Goal: Task Accomplishment & Management: Use online tool/utility

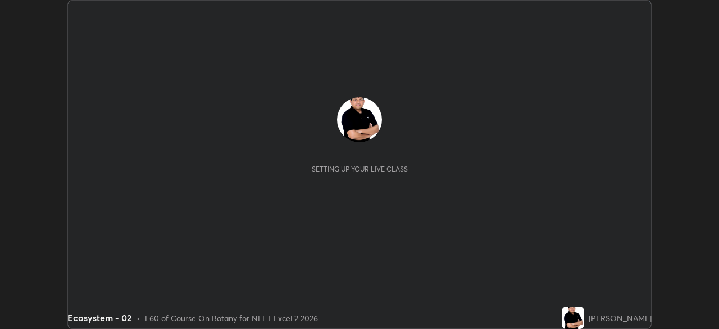
scroll to position [329, 719]
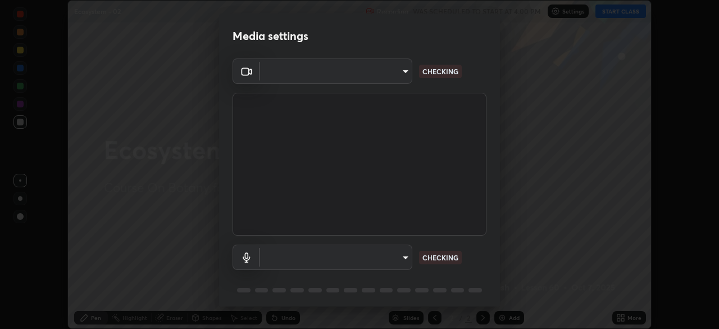
type input "c08bce05bf8d5aea718a1be68f52da0599af41aa0cc24399225b9d00f0db6711"
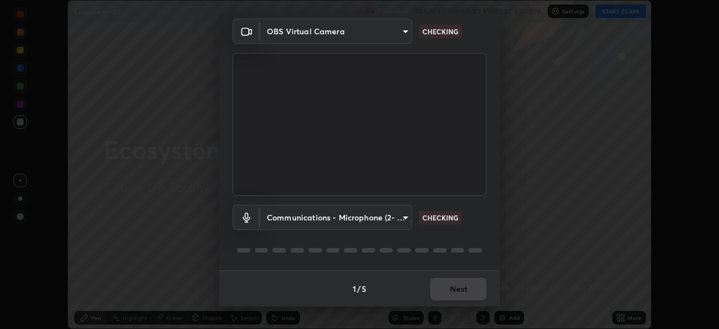
click at [402, 219] on body "Erase all Ecosystem - 02 Recording WAS SCHEDULED TO START AT 4:00 PM Settings S…" at bounding box center [359, 164] width 719 height 329
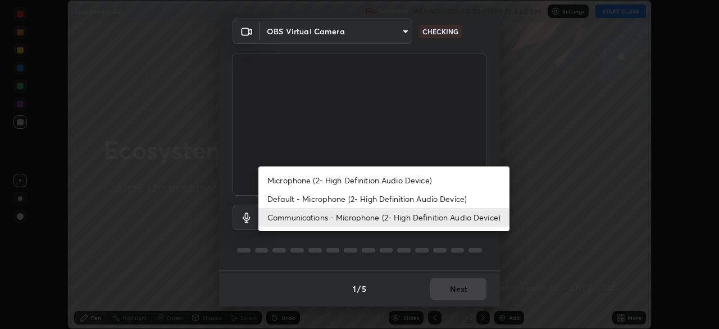
click at [485, 245] on div at bounding box center [359, 164] width 719 height 329
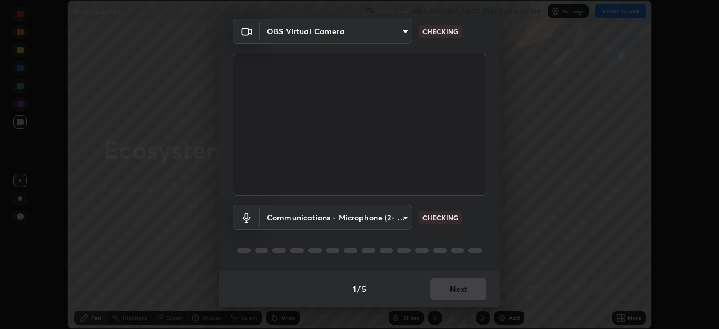
click at [401, 218] on body "Erase all Ecosystem - 02 Recording WAS SCHEDULED TO START AT 4:00 PM Settings S…" at bounding box center [359, 164] width 719 height 329
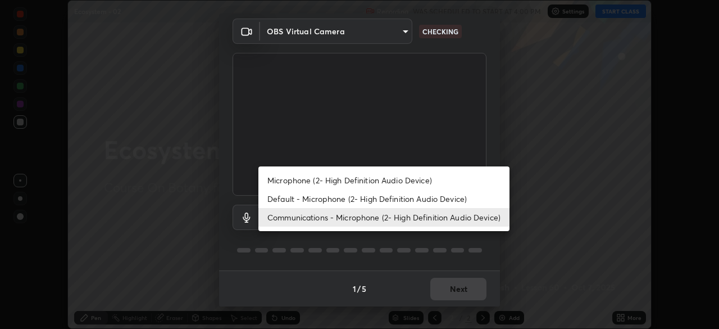
click at [388, 198] on li "Default - Microphone (2- High Definition Audio Device)" at bounding box center [384, 198] width 251 height 19
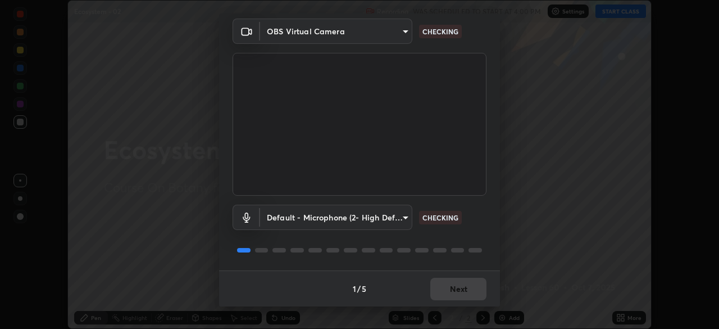
click at [403, 218] on body "Erase all Ecosystem - 02 Recording WAS SCHEDULED TO START AT 4:00 PM Settings S…" at bounding box center [359, 164] width 719 height 329
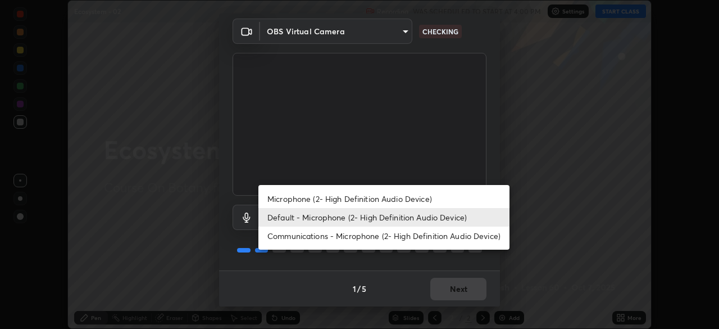
click at [389, 200] on li "Microphone (2- High Definition Audio Device)" at bounding box center [384, 198] width 251 height 19
type input "f62e13f0dc2c211b2e31b7d04ee83dbf57bd85d8f499c87d3582929809dfa27d"
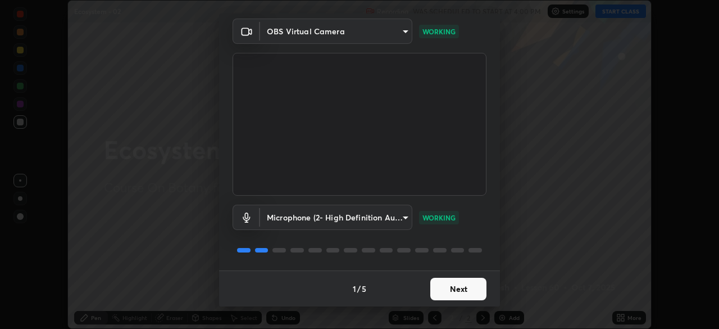
click at [447, 291] on button "Next" at bounding box center [459, 289] width 56 height 22
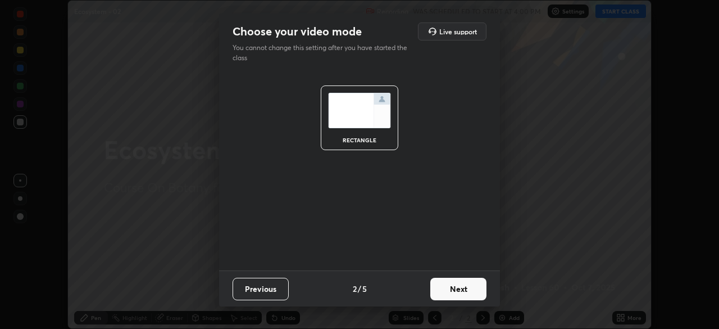
scroll to position [0, 0]
click at [460, 287] on button "Next" at bounding box center [459, 289] width 56 height 22
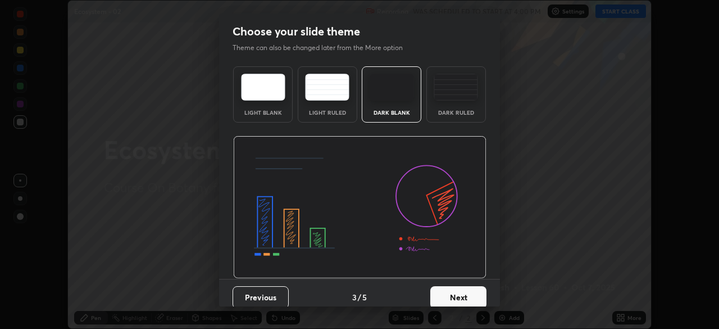
click at [460, 295] on button "Next" at bounding box center [459, 297] width 56 height 22
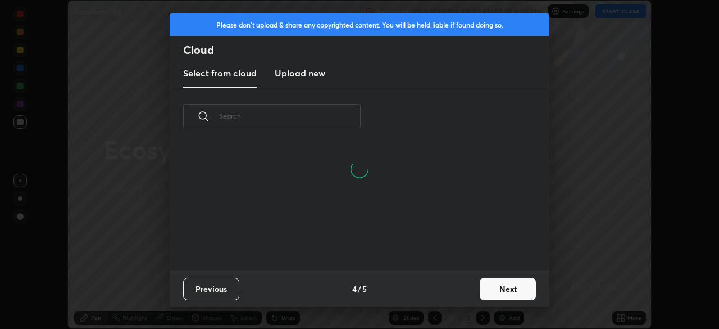
click at [504, 286] on button "Next" at bounding box center [508, 289] width 56 height 22
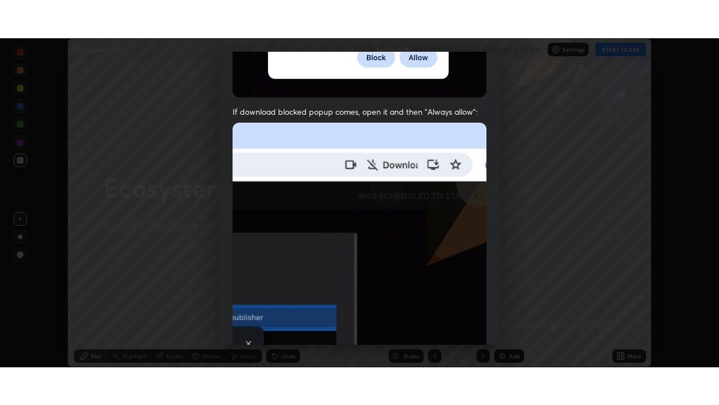
scroll to position [269, 0]
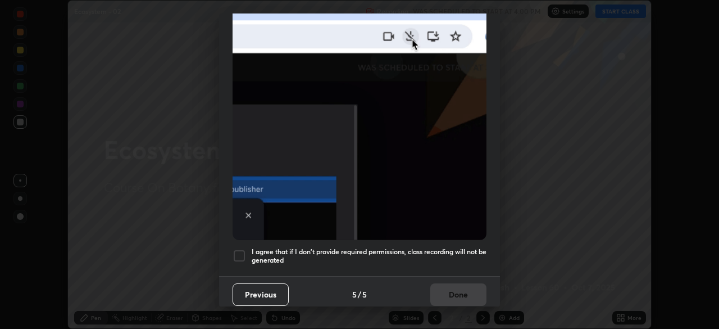
click at [240, 252] on div at bounding box center [239, 255] width 13 height 13
click at [461, 287] on button "Done" at bounding box center [459, 294] width 56 height 22
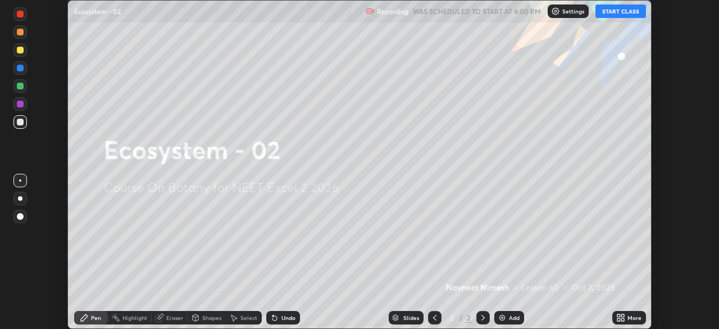
click at [619, 318] on icon at bounding box center [619, 319] width 3 height 3
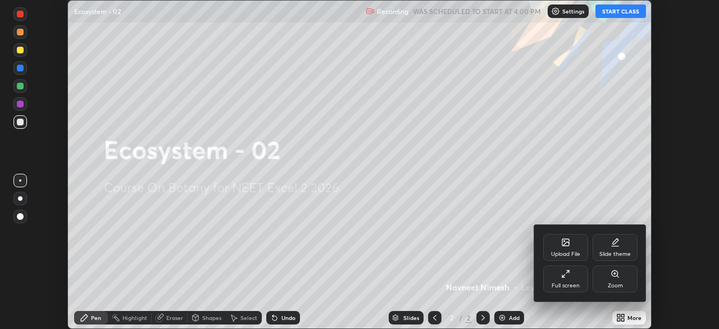
click at [568, 275] on icon at bounding box center [565, 273] width 9 height 9
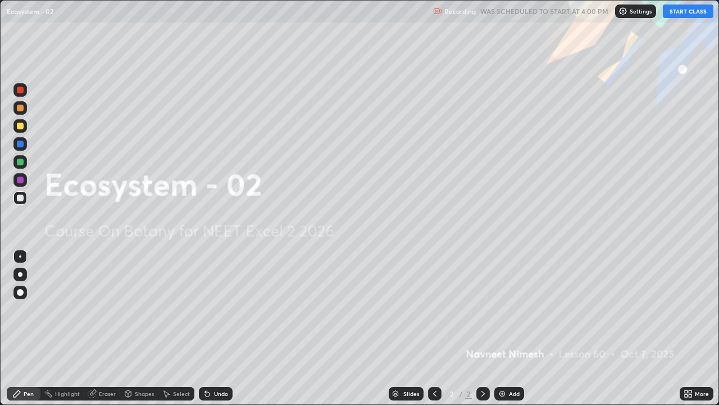
scroll to position [405, 719]
click at [686, 13] on button "START CLASS" at bounding box center [688, 10] width 51 height 13
click at [508, 328] on div "Add" at bounding box center [510, 393] width 30 height 13
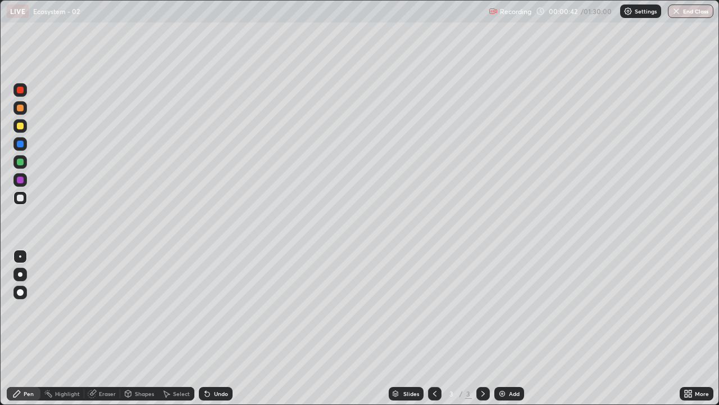
click at [23, 130] on div at bounding box center [19, 125] width 13 height 13
click at [23, 293] on div at bounding box center [20, 292] width 7 height 7
click at [142, 328] on div "Shapes" at bounding box center [144, 394] width 19 height 6
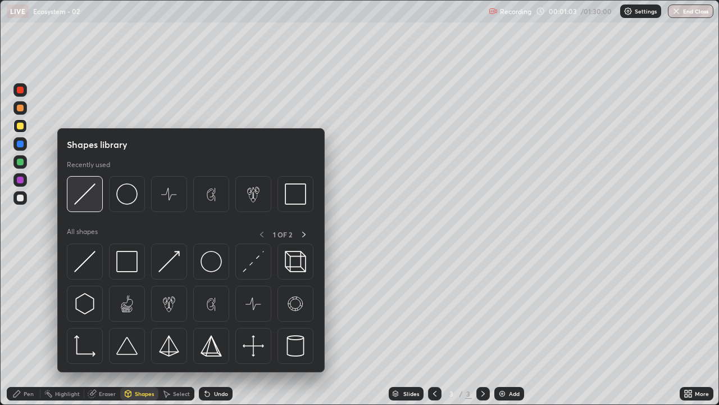
click at [90, 195] on img at bounding box center [84, 193] width 21 height 21
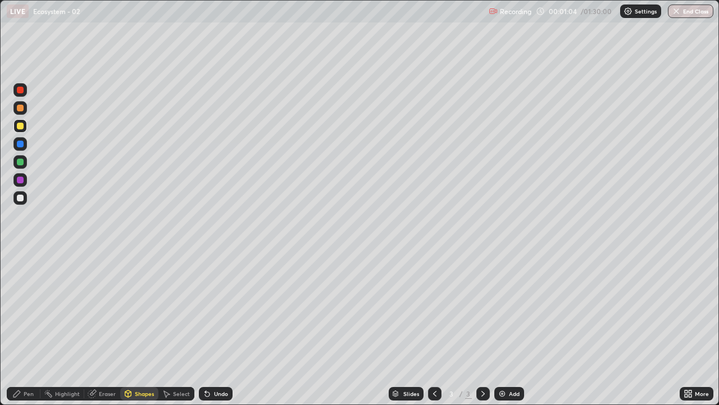
click at [21, 162] on div at bounding box center [20, 161] width 7 height 7
click at [31, 328] on div "Pen" at bounding box center [24, 393] width 34 height 13
click at [21, 144] on div at bounding box center [20, 144] width 7 height 7
click at [25, 198] on div at bounding box center [19, 197] width 13 height 13
click at [139, 328] on div "Shapes" at bounding box center [144, 394] width 19 height 6
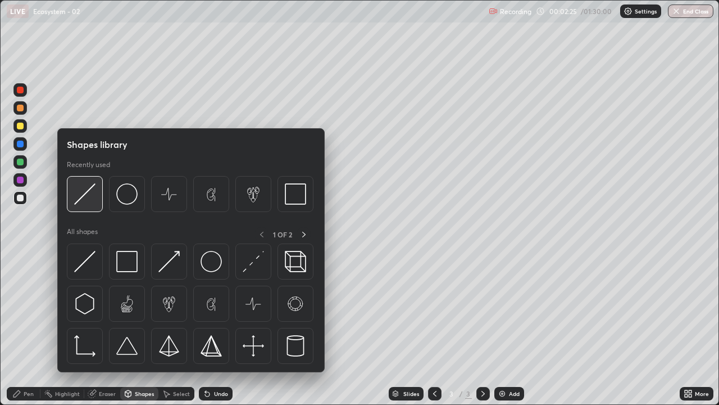
click at [88, 196] on img at bounding box center [84, 193] width 21 height 21
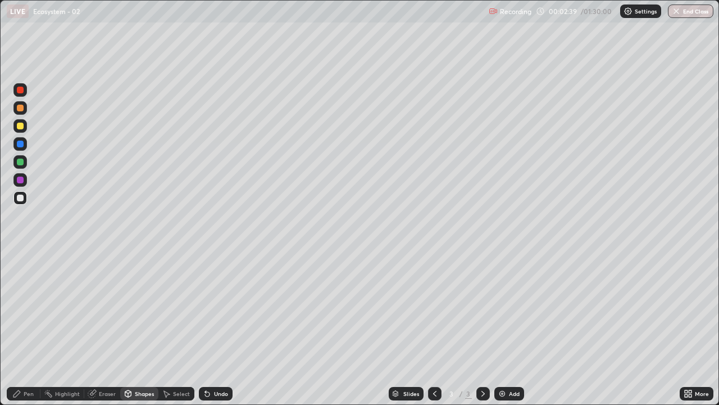
click at [22, 111] on div at bounding box center [20, 108] width 7 height 7
click at [28, 328] on div "Pen" at bounding box center [24, 393] width 34 height 13
click at [21, 179] on div at bounding box center [20, 179] width 7 height 7
click at [212, 328] on div "Undo" at bounding box center [216, 393] width 34 height 13
click at [22, 197] on div at bounding box center [20, 197] width 7 height 7
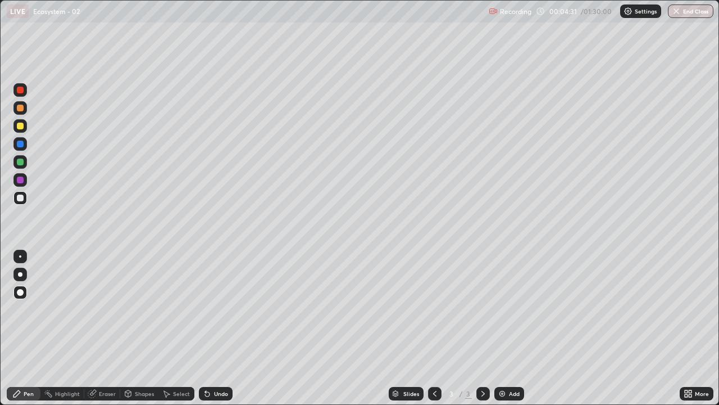
click at [25, 200] on div at bounding box center [19, 197] width 13 height 13
click at [25, 128] on div at bounding box center [19, 125] width 13 height 13
click at [107, 328] on div "Eraser" at bounding box center [107, 394] width 17 height 6
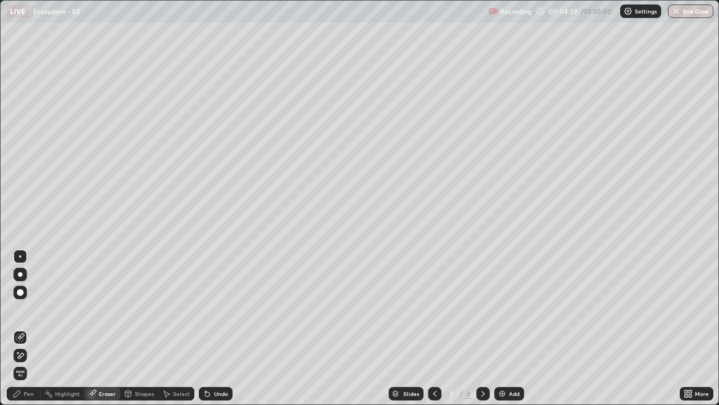
click at [141, 328] on div "Shapes" at bounding box center [144, 394] width 19 height 6
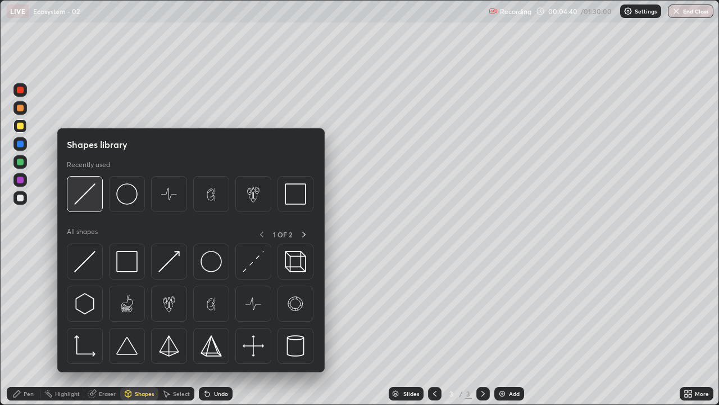
click at [88, 197] on img at bounding box center [84, 193] width 21 height 21
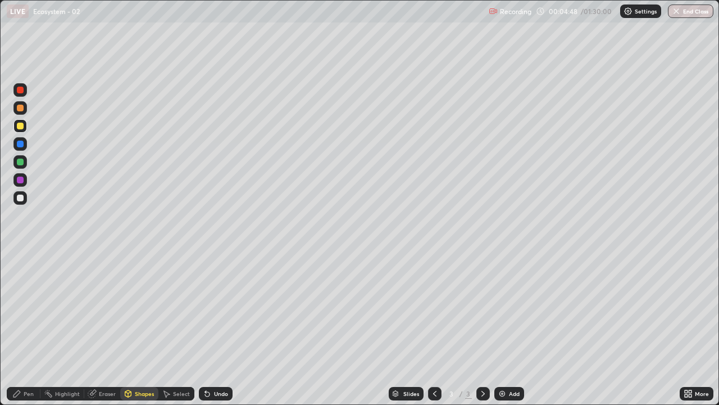
click at [36, 328] on div "Pen" at bounding box center [24, 393] width 34 height 13
click at [20, 144] on div at bounding box center [20, 144] width 7 height 7
click at [20, 108] on div at bounding box center [20, 108] width 7 height 7
click at [138, 328] on div "Shapes" at bounding box center [144, 394] width 19 height 6
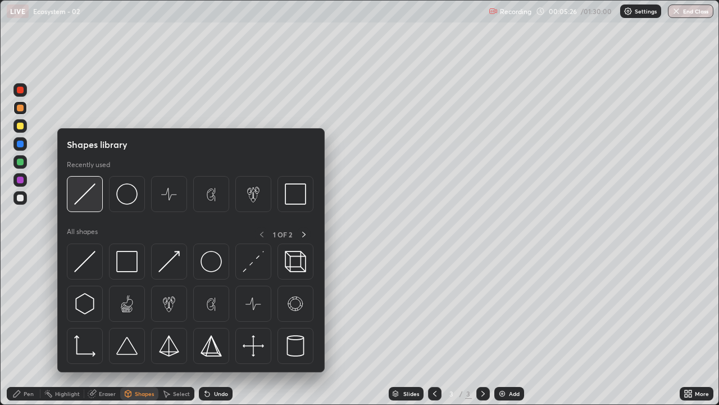
click at [86, 195] on img at bounding box center [84, 193] width 21 height 21
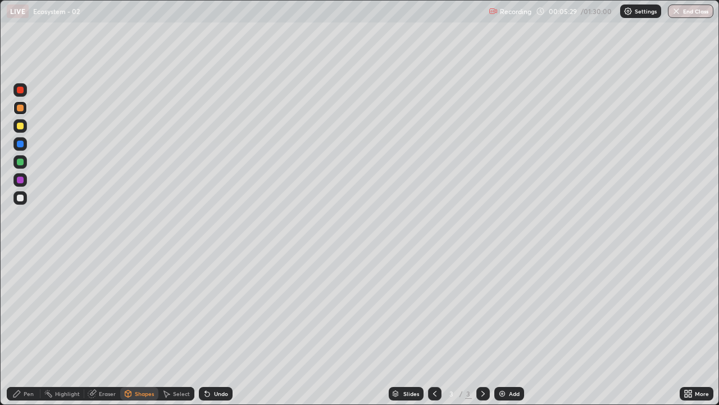
click at [25, 198] on div at bounding box center [19, 197] width 13 height 13
click at [21, 163] on div at bounding box center [20, 161] width 7 height 7
click at [20, 196] on div at bounding box center [20, 197] width 7 height 7
click at [25, 328] on div "Pen" at bounding box center [29, 394] width 10 height 6
click at [504, 328] on img at bounding box center [502, 393] width 9 height 9
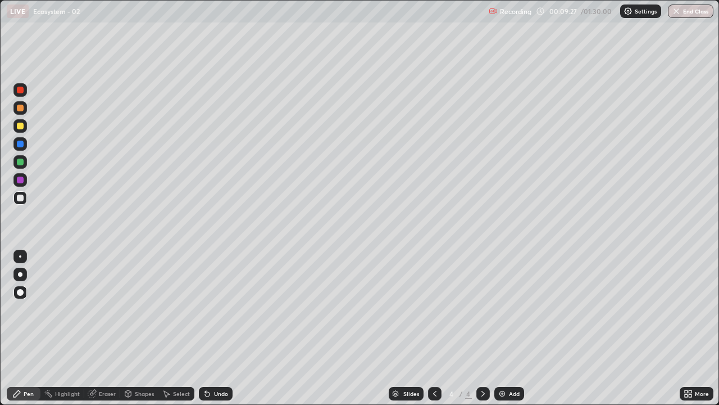
click at [25, 130] on div at bounding box center [19, 125] width 13 height 13
click at [22, 198] on div at bounding box center [20, 197] width 7 height 7
click at [205, 328] on icon at bounding box center [205, 391] width 1 height 1
click at [203, 328] on icon at bounding box center [207, 393] width 9 height 9
click at [21, 180] on div at bounding box center [20, 179] width 7 height 7
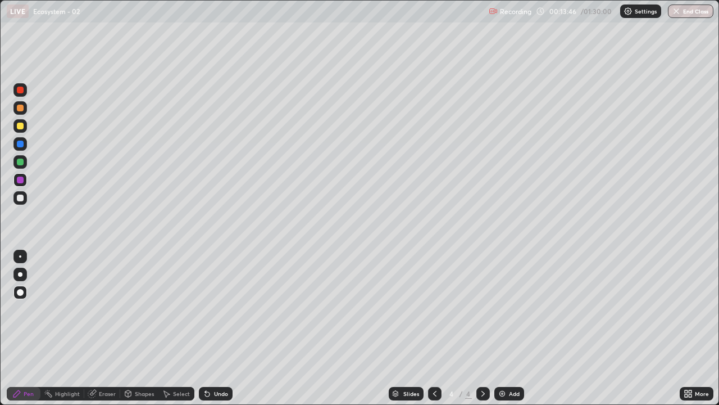
click at [507, 328] on div "Add" at bounding box center [510, 393] width 30 height 13
click at [22, 164] on div at bounding box center [20, 161] width 7 height 7
click at [20, 200] on div at bounding box center [20, 197] width 7 height 7
click at [21, 162] on div at bounding box center [20, 161] width 7 height 7
click at [25, 144] on div at bounding box center [19, 143] width 13 height 13
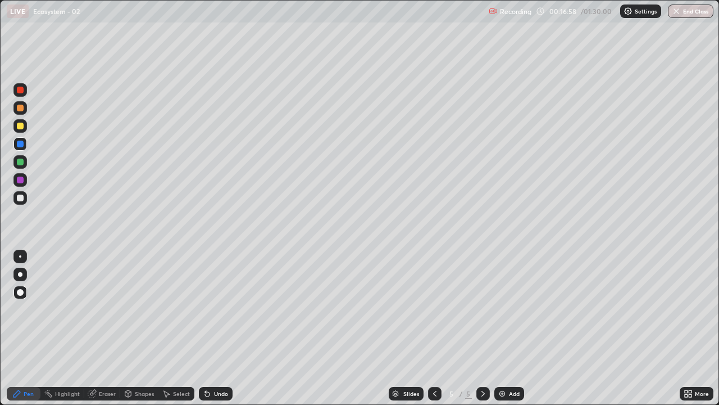
click at [20, 197] on div at bounding box center [20, 197] width 7 height 7
click at [21, 162] on div at bounding box center [20, 161] width 7 height 7
click at [22, 126] on div at bounding box center [20, 126] width 7 height 7
click at [22, 160] on div at bounding box center [20, 161] width 7 height 7
click at [21, 146] on div at bounding box center [20, 144] width 7 height 7
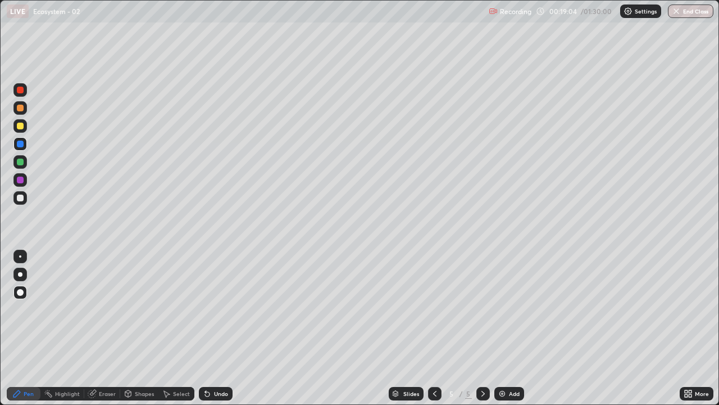
click at [22, 165] on div at bounding box center [20, 161] width 7 height 7
click at [22, 197] on div at bounding box center [20, 197] width 7 height 7
click at [510, 328] on div "Add" at bounding box center [510, 393] width 30 height 13
click at [21, 126] on div at bounding box center [20, 126] width 7 height 7
click at [137, 328] on div "Shapes" at bounding box center [144, 394] width 19 height 6
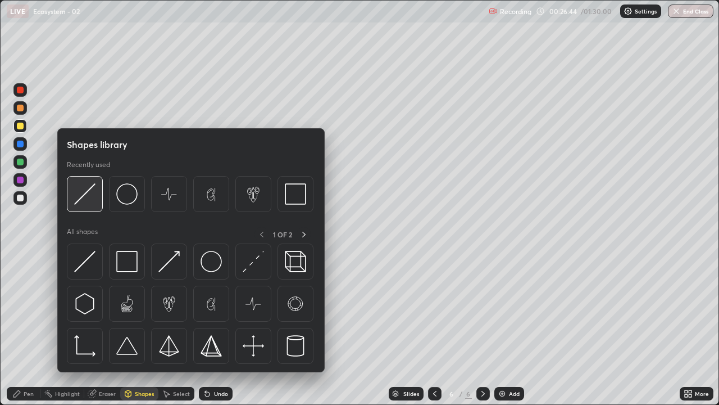
click at [89, 191] on img at bounding box center [84, 193] width 21 height 21
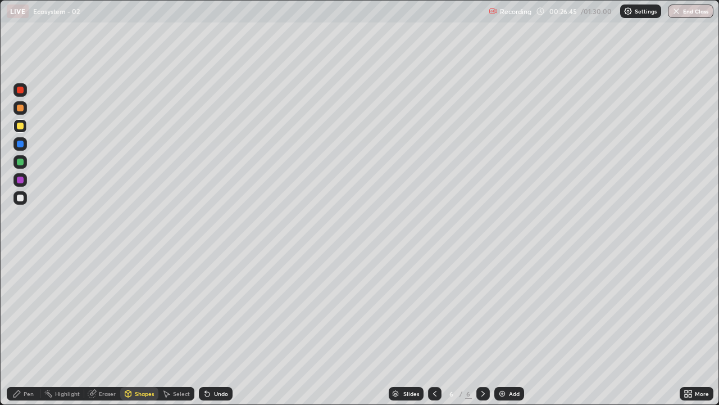
click at [21, 196] on div at bounding box center [20, 197] width 7 height 7
click at [37, 328] on div "Pen" at bounding box center [24, 393] width 34 height 13
click at [21, 144] on div at bounding box center [20, 144] width 7 height 7
click at [21, 198] on div at bounding box center [20, 197] width 7 height 7
click at [24, 107] on div at bounding box center [19, 107] width 13 height 13
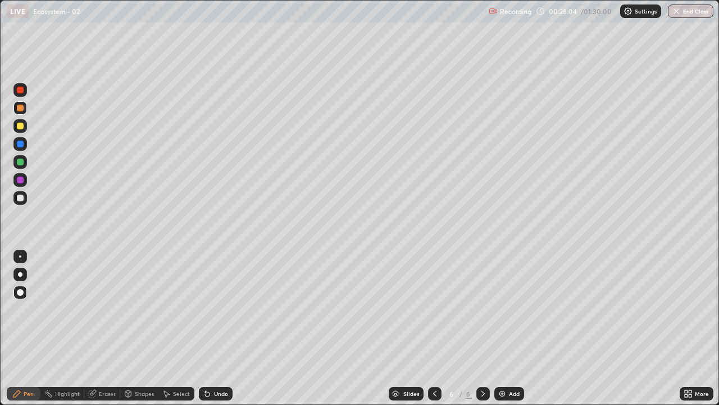
click at [22, 179] on div at bounding box center [20, 179] width 7 height 7
click at [18, 197] on div at bounding box center [20, 197] width 7 height 7
click at [205, 328] on icon at bounding box center [205, 391] width 1 height 1
click at [206, 328] on icon at bounding box center [207, 394] width 4 height 4
click at [509, 328] on div "Add" at bounding box center [514, 394] width 11 height 6
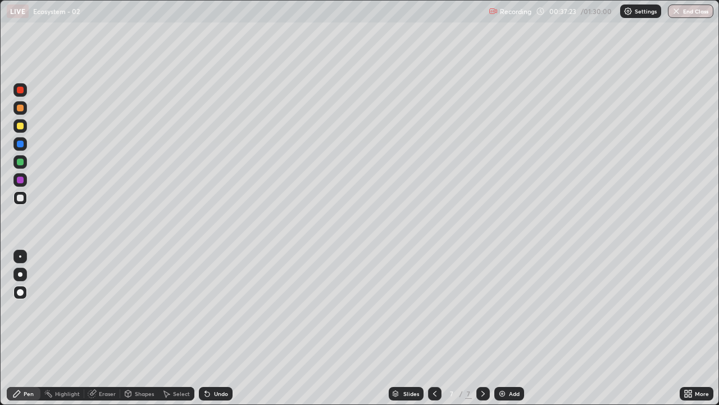
click at [21, 199] on div at bounding box center [20, 197] width 7 height 7
click at [205, 328] on icon at bounding box center [205, 391] width 1 height 1
click at [21, 199] on div at bounding box center [20, 197] width 7 height 7
click at [25, 201] on div at bounding box center [19, 197] width 13 height 13
click at [21, 162] on div at bounding box center [20, 161] width 7 height 7
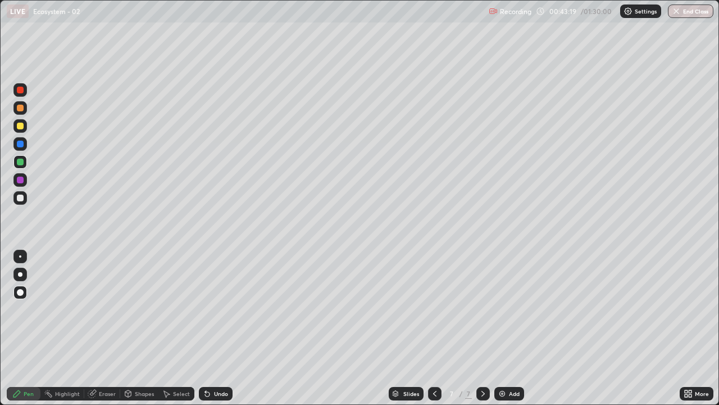
click at [25, 196] on div at bounding box center [19, 197] width 13 height 13
click at [22, 111] on div at bounding box center [20, 108] width 7 height 7
click at [22, 197] on div at bounding box center [20, 197] width 7 height 7
click at [19, 180] on div at bounding box center [20, 179] width 7 height 7
click at [21, 195] on div at bounding box center [20, 197] width 7 height 7
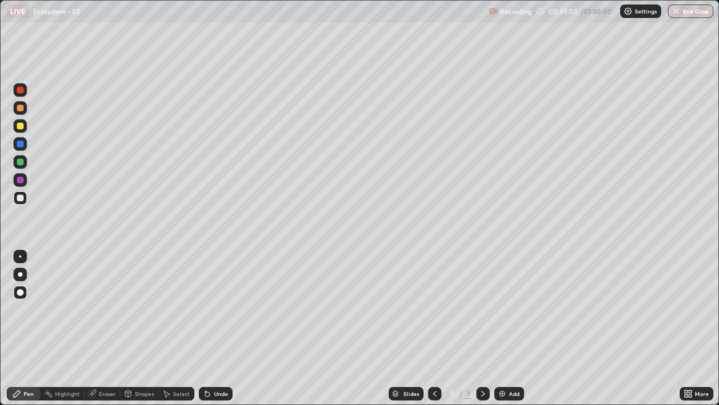
click at [506, 328] on div "Add" at bounding box center [510, 393] width 30 height 13
click at [21, 108] on div at bounding box center [20, 108] width 7 height 7
click at [26, 164] on div at bounding box center [19, 161] width 13 height 13
click at [22, 197] on div at bounding box center [20, 197] width 7 height 7
click at [22, 146] on div at bounding box center [20, 144] width 7 height 7
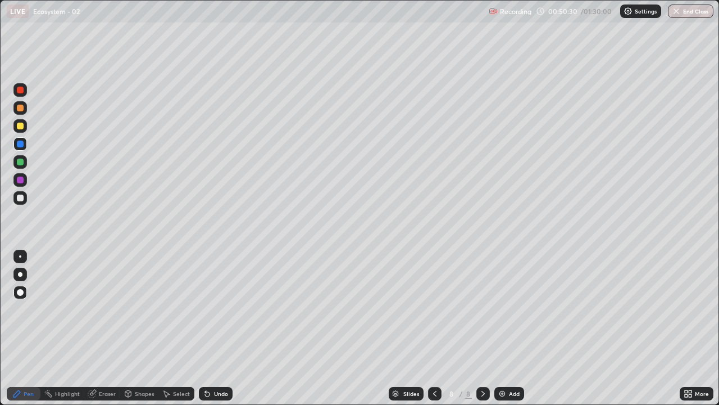
click at [20, 108] on div at bounding box center [20, 108] width 7 height 7
click at [22, 202] on div at bounding box center [19, 197] width 13 height 13
click at [22, 128] on div at bounding box center [20, 126] width 7 height 7
click at [21, 198] on div at bounding box center [20, 197] width 7 height 7
click at [20, 198] on div at bounding box center [20, 197] width 7 height 7
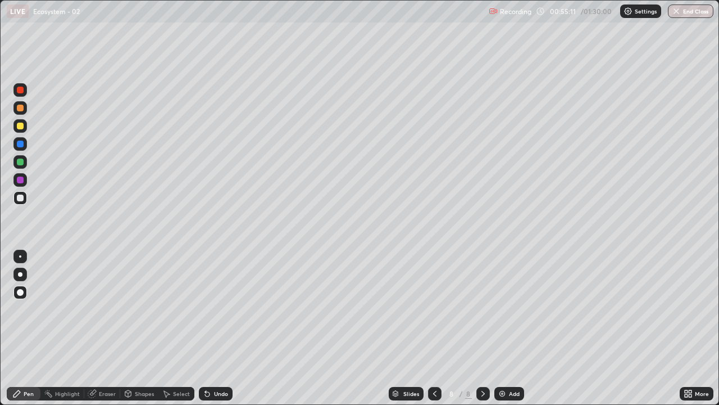
click at [20, 126] on div at bounding box center [20, 126] width 7 height 7
click at [22, 198] on div at bounding box center [20, 197] width 7 height 7
click at [21, 126] on div at bounding box center [20, 126] width 7 height 7
click at [26, 200] on div at bounding box center [19, 197] width 13 height 13
click at [24, 198] on div at bounding box center [19, 197] width 13 height 13
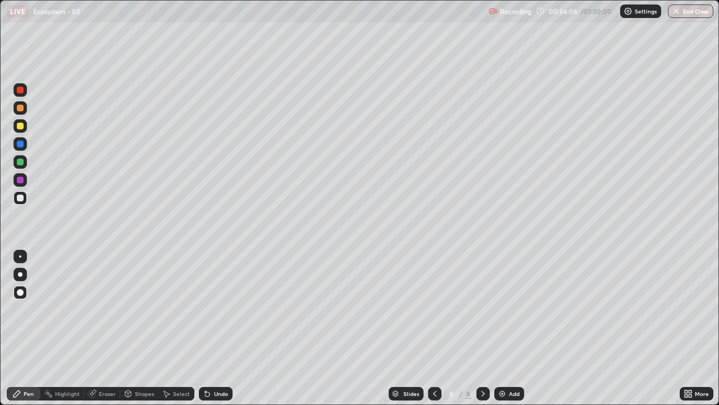
click at [206, 328] on icon at bounding box center [207, 393] width 9 height 9
click at [18, 199] on div at bounding box center [20, 197] width 7 height 7
click at [511, 328] on div "Add" at bounding box center [510, 393] width 30 height 13
click at [25, 112] on div at bounding box center [19, 107] width 13 height 13
click at [25, 198] on div at bounding box center [19, 197] width 13 height 13
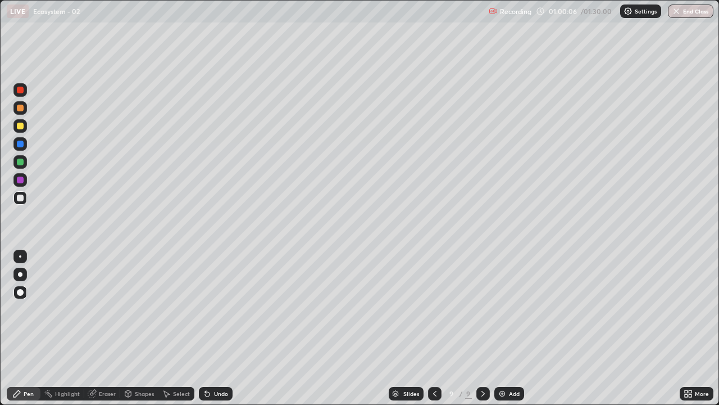
click at [22, 197] on div at bounding box center [20, 197] width 7 height 7
click at [22, 163] on div at bounding box center [20, 161] width 7 height 7
click at [205, 328] on icon at bounding box center [205, 391] width 1 height 1
click at [21, 197] on div at bounding box center [20, 197] width 7 height 7
click at [21, 180] on div at bounding box center [20, 179] width 7 height 7
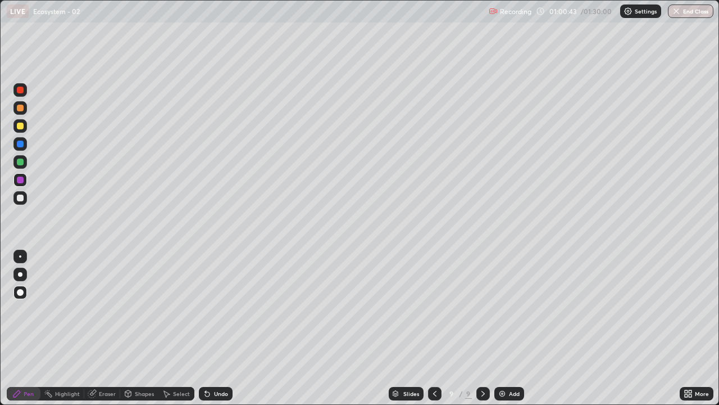
click at [22, 198] on div at bounding box center [20, 197] width 7 height 7
click at [22, 200] on div at bounding box center [20, 197] width 7 height 7
click at [20, 108] on div at bounding box center [20, 108] width 7 height 7
click at [21, 200] on div at bounding box center [20, 197] width 7 height 7
click at [21, 197] on div at bounding box center [20, 197] width 7 height 7
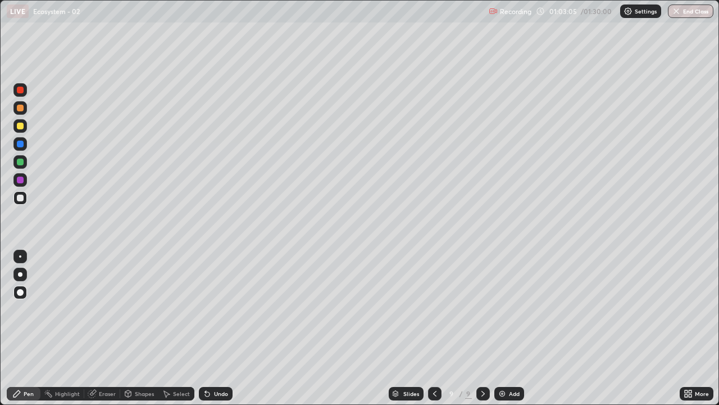
click at [21, 200] on div at bounding box center [20, 197] width 7 height 7
click at [21, 111] on div at bounding box center [20, 108] width 7 height 7
click at [23, 128] on div at bounding box center [20, 126] width 7 height 7
click at [22, 200] on div at bounding box center [20, 197] width 7 height 7
click at [22, 109] on div at bounding box center [20, 108] width 7 height 7
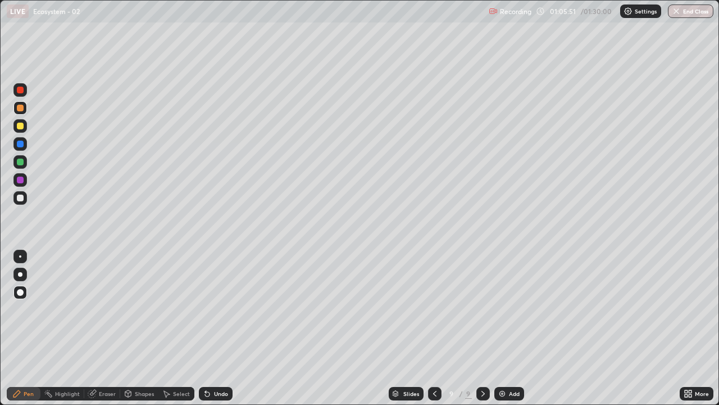
click at [18, 162] on div at bounding box center [20, 161] width 7 height 7
click at [210, 328] on div "Undo" at bounding box center [216, 393] width 34 height 13
click at [25, 198] on div at bounding box center [19, 197] width 13 height 13
click at [21, 162] on div at bounding box center [20, 161] width 7 height 7
click at [25, 197] on div at bounding box center [19, 197] width 13 height 13
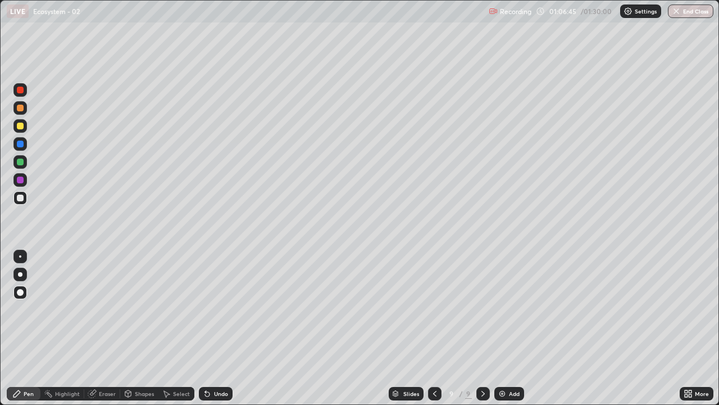
click at [22, 126] on div at bounding box center [20, 126] width 7 height 7
click at [20, 109] on div at bounding box center [20, 108] width 7 height 7
click at [20, 179] on div at bounding box center [20, 179] width 7 height 7
click at [22, 198] on div at bounding box center [20, 197] width 7 height 7
click at [20, 125] on div at bounding box center [20, 126] width 7 height 7
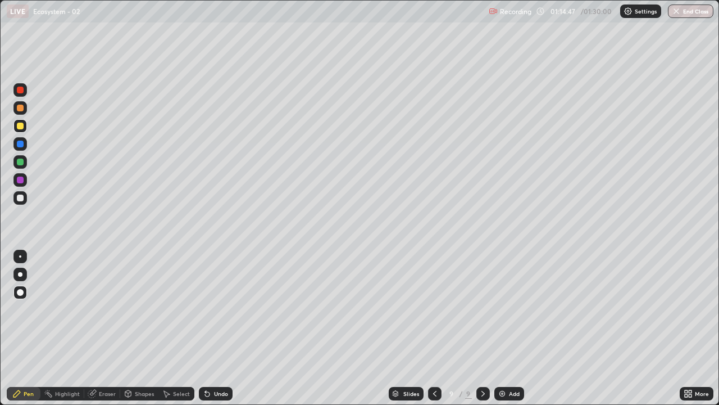
click at [503, 328] on img at bounding box center [502, 393] width 9 height 9
click at [433, 328] on icon at bounding box center [434, 393] width 9 height 9
click at [483, 328] on icon at bounding box center [483, 394] width 3 height 6
click at [23, 196] on div at bounding box center [20, 197] width 7 height 7
click at [205, 328] on icon at bounding box center [205, 391] width 1 height 1
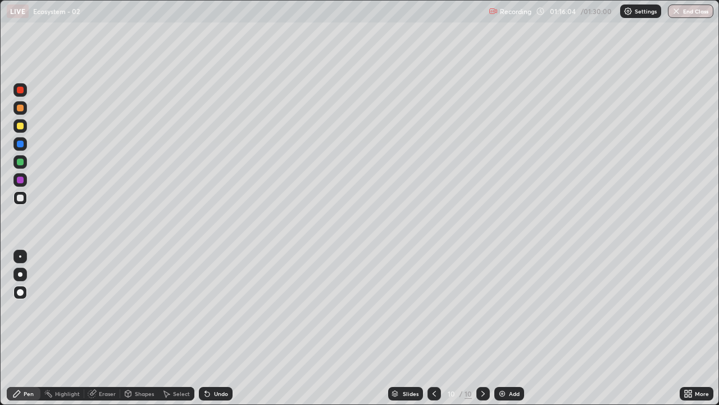
click at [205, 328] on icon at bounding box center [205, 391] width 1 height 1
click at [433, 328] on icon at bounding box center [434, 393] width 9 height 9
click at [19, 144] on div at bounding box center [20, 144] width 7 height 7
click at [482, 328] on icon at bounding box center [483, 393] width 9 height 9
click at [21, 180] on div at bounding box center [20, 179] width 7 height 7
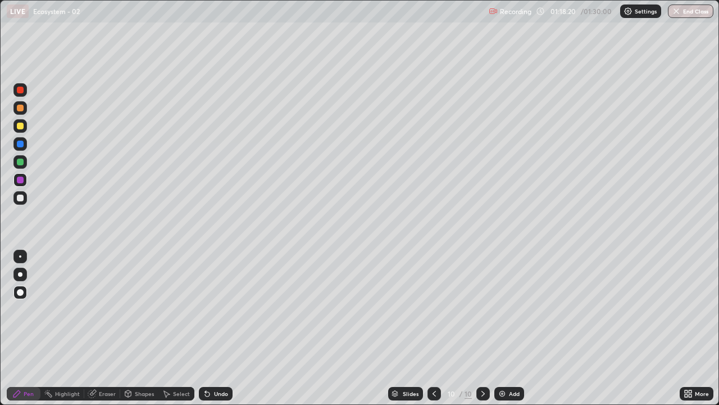
click at [25, 147] on div at bounding box center [19, 143] width 13 height 13
click at [205, 328] on icon at bounding box center [205, 391] width 1 height 1
click at [21, 197] on div at bounding box center [20, 197] width 7 height 7
click at [206, 328] on icon at bounding box center [207, 394] width 4 height 4
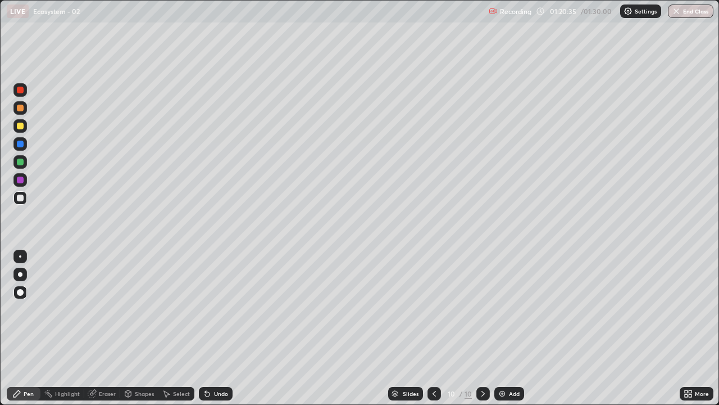
click at [20, 127] on div at bounding box center [20, 126] width 7 height 7
click at [26, 198] on div at bounding box center [19, 197] width 13 height 13
click at [21, 144] on div at bounding box center [20, 144] width 7 height 7
click at [21, 197] on div at bounding box center [20, 197] width 7 height 7
click at [20, 145] on div at bounding box center [20, 144] width 7 height 7
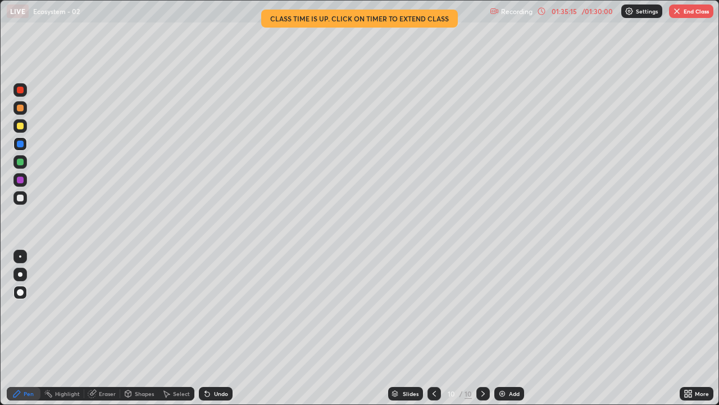
click at [699, 13] on button "End Class" at bounding box center [691, 10] width 44 height 13
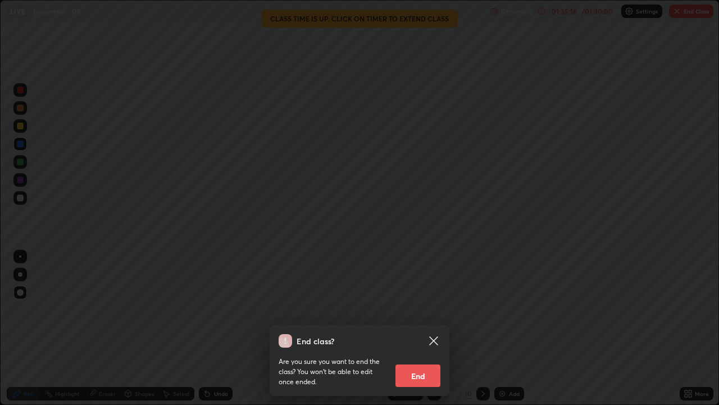
click at [433, 328] on button "End" at bounding box center [418, 375] width 45 height 22
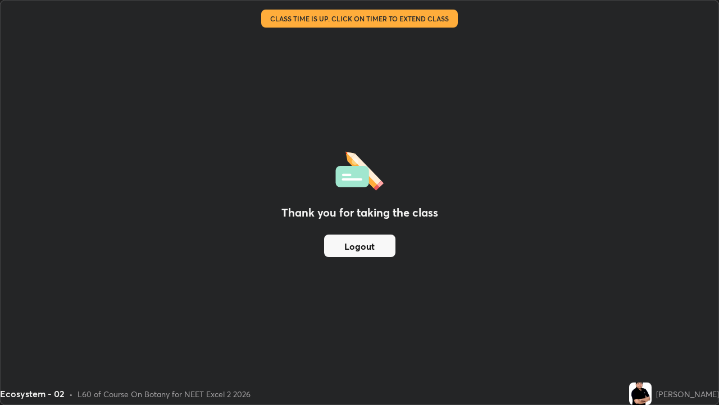
click at [30, 328] on div "Thank you for taking the class Logout" at bounding box center [360, 203] width 718 height 404
click at [70, 328] on div "Thank you for taking the class Logout" at bounding box center [360, 203] width 718 height 404
click at [360, 246] on button "Logout" at bounding box center [359, 245] width 71 height 22
